Goal: Transaction & Acquisition: Purchase product/service

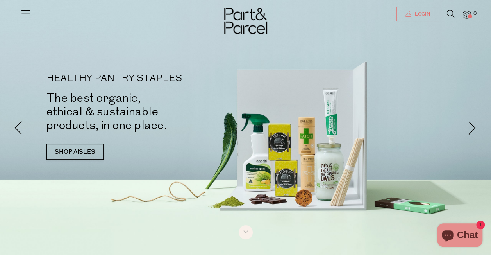
click at [430, 12] on link "Login" at bounding box center [418, 14] width 43 height 14
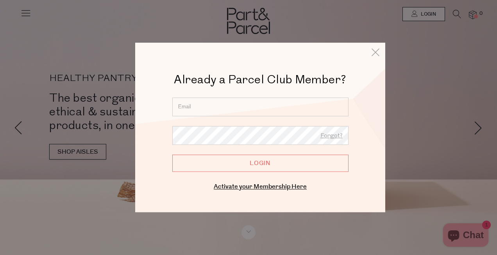
click at [230, 115] on input "email" at bounding box center [260, 106] width 176 height 19
type input "k.pattearson@gmail.com"
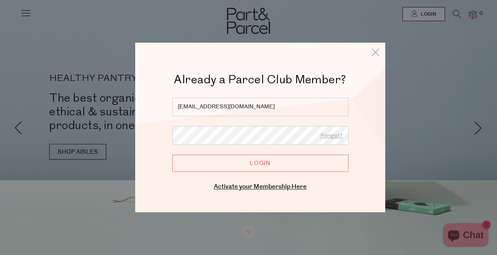
click at [172, 154] on input "Login" at bounding box center [260, 162] width 176 height 17
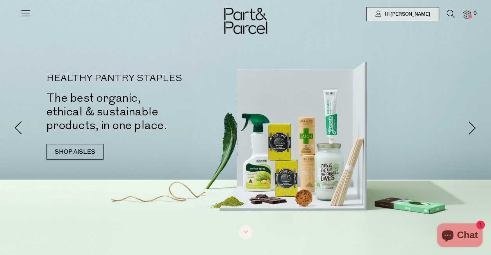
click at [449, 12] on icon at bounding box center [451, 14] width 8 height 9
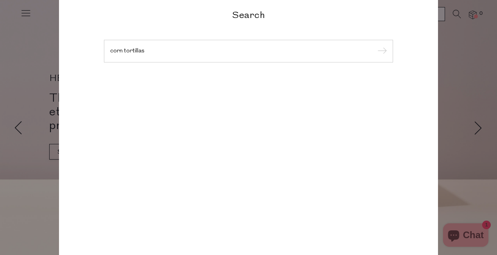
type input "corn tortillas"
click at [375, 46] on input "submit" at bounding box center [381, 52] width 12 height 12
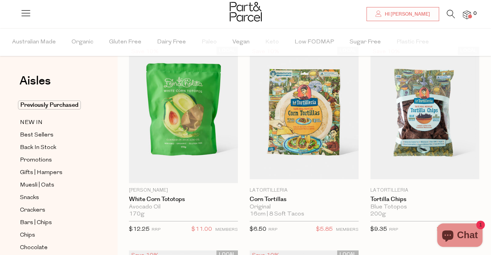
scroll to position [43, 0]
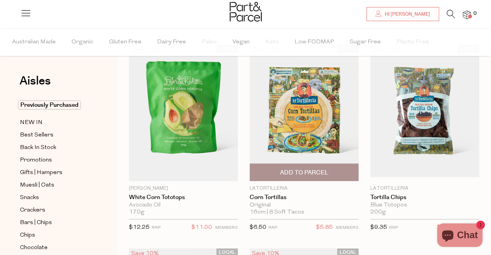
click at [308, 100] on img at bounding box center [304, 112] width 109 height 129
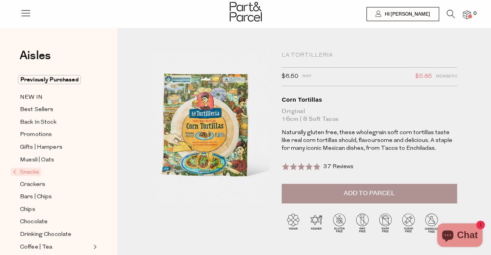
click at [396, 194] on button "Add to Parcel" at bounding box center [370, 194] width 176 height 20
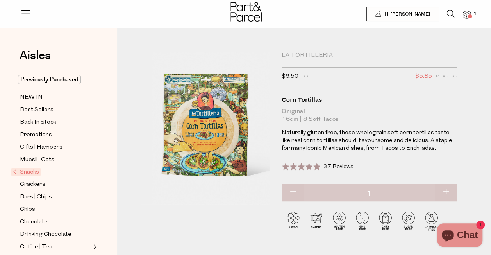
click at [444, 193] on button "button" at bounding box center [446, 192] width 22 height 17
type input "2"
click at [447, 193] on button "button" at bounding box center [446, 192] width 22 height 17
type input "3"
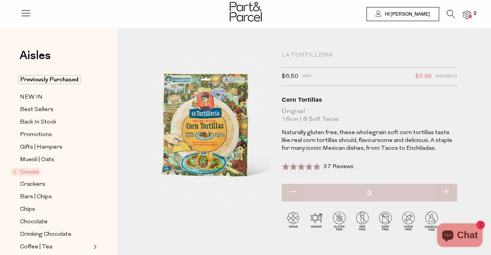
type input "3"
click at [447, 193] on button "button" at bounding box center [446, 192] width 22 height 17
type input "4"
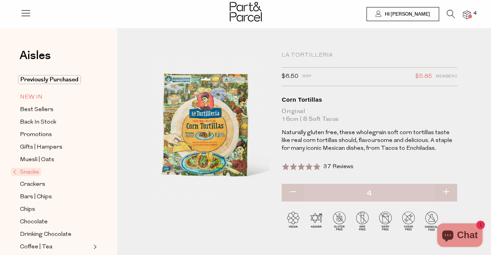
click at [38, 99] on span "NEW IN" at bounding box center [31, 97] width 23 height 9
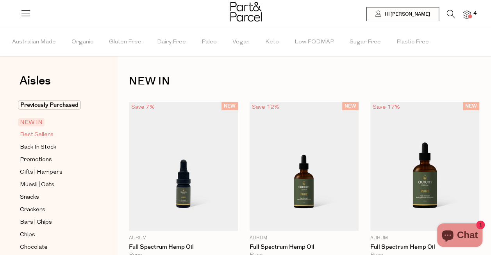
click at [28, 134] on span "Best Sellers" at bounding box center [37, 134] width 34 height 9
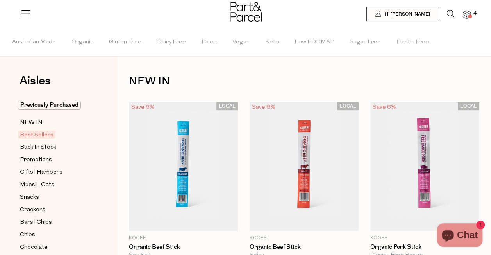
type input "4"
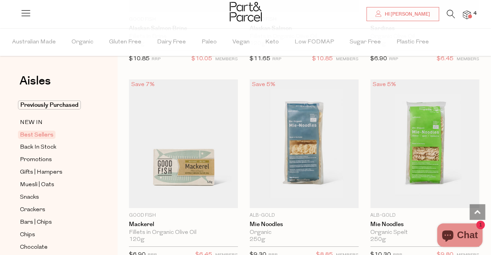
scroll to position [1217, 0]
